Goal: Task Accomplishment & Management: Manage account settings

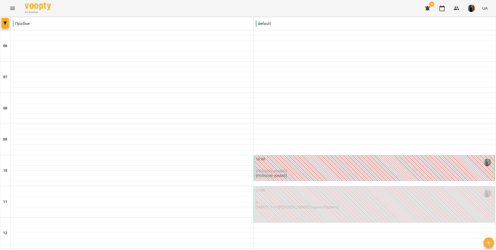
scroll to position [344, 0]
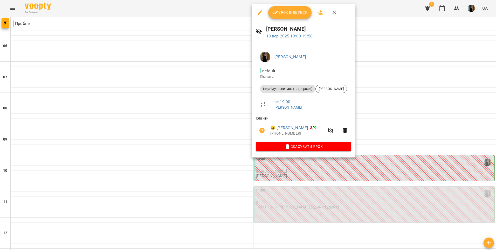
click at [202, 70] on div at bounding box center [248, 125] width 496 height 250
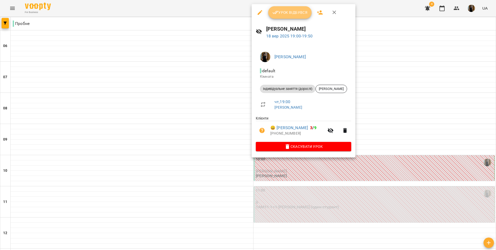
click at [290, 12] on span "Урок відбувся" at bounding box center [289, 12] width 35 height 6
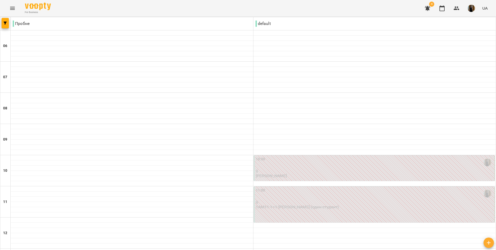
scroll to position [344, 0]
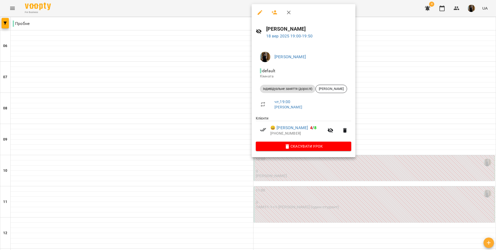
click at [142, 136] on div at bounding box center [248, 125] width 496 height 250
